Goal: Information Seeking & Learning: Learn about a topic

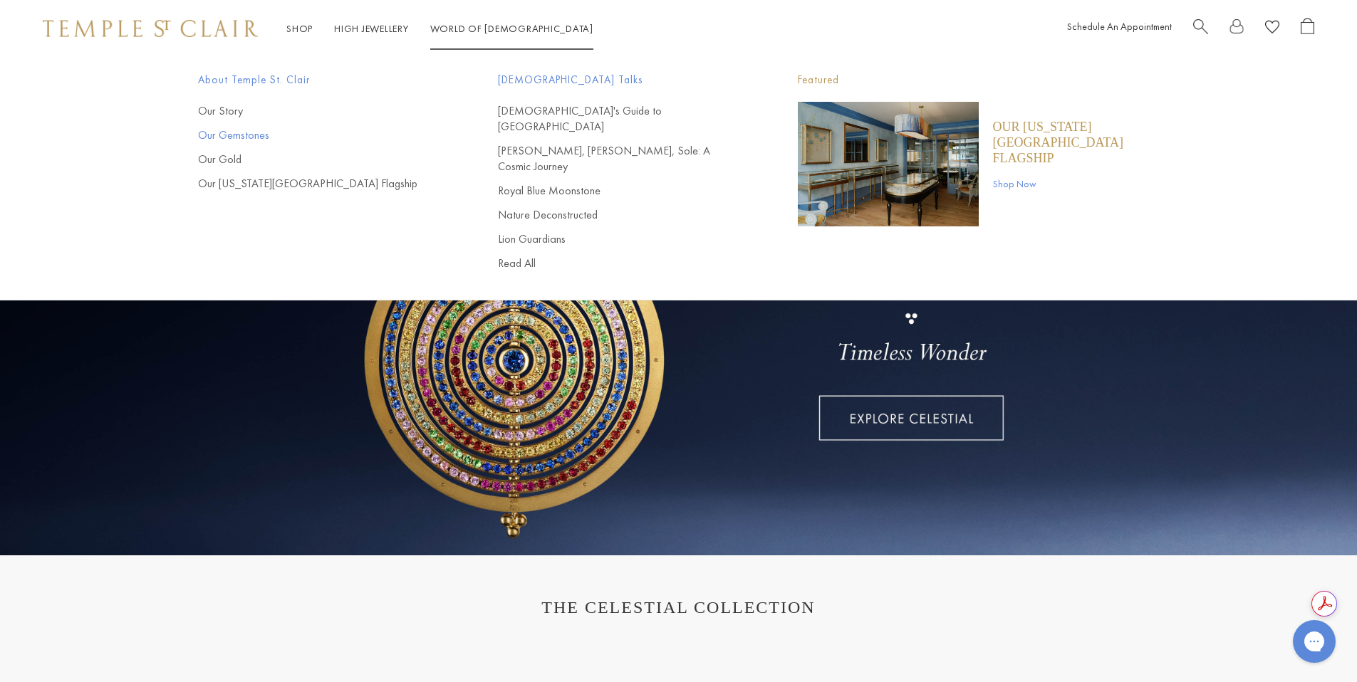
click at [238, 137] on link "Our Gemstones" at bounding box center [319, 135] width 243 height 16
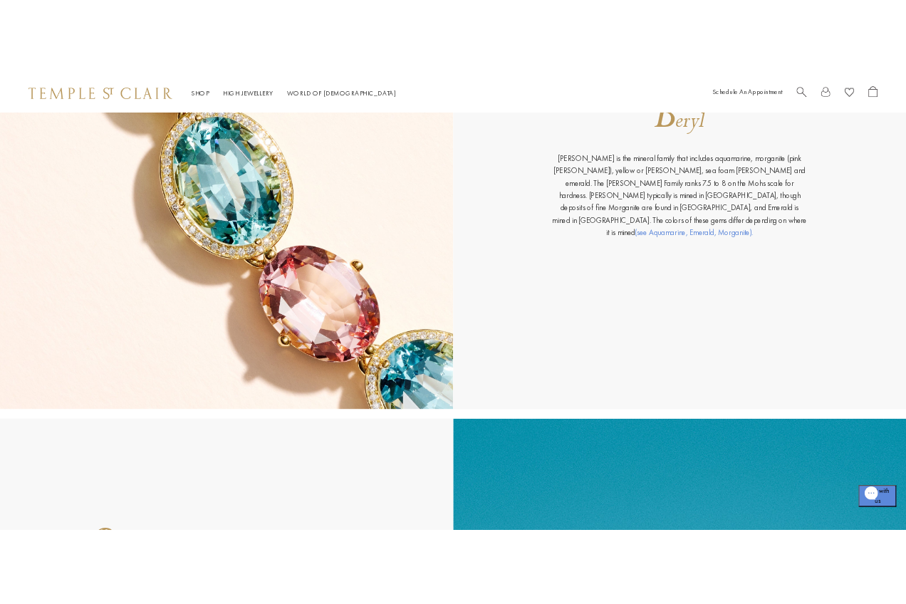
scroll to position [1776, 0]
